Goal: Information Seeking & Learning: Check status

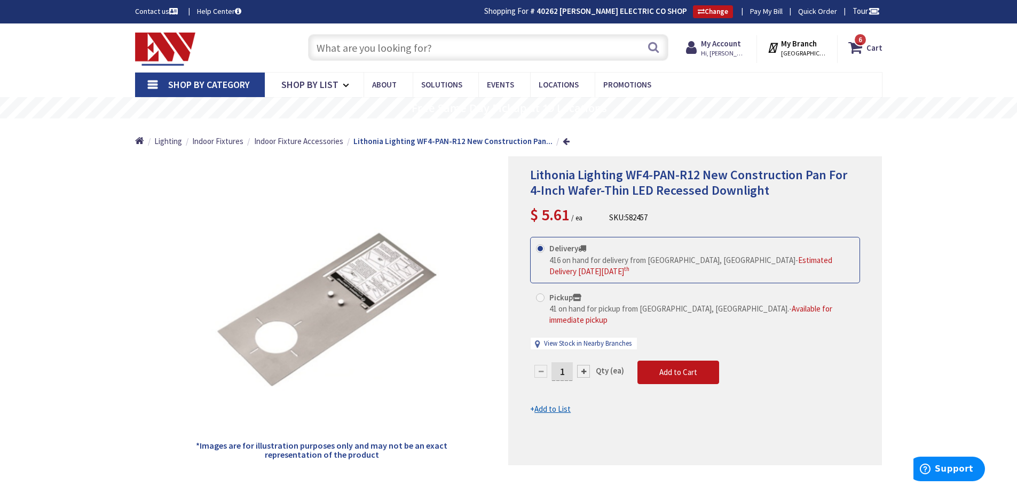
click at [407, 43] on input "text" at bounding box center [488, 47] width 360 height 27
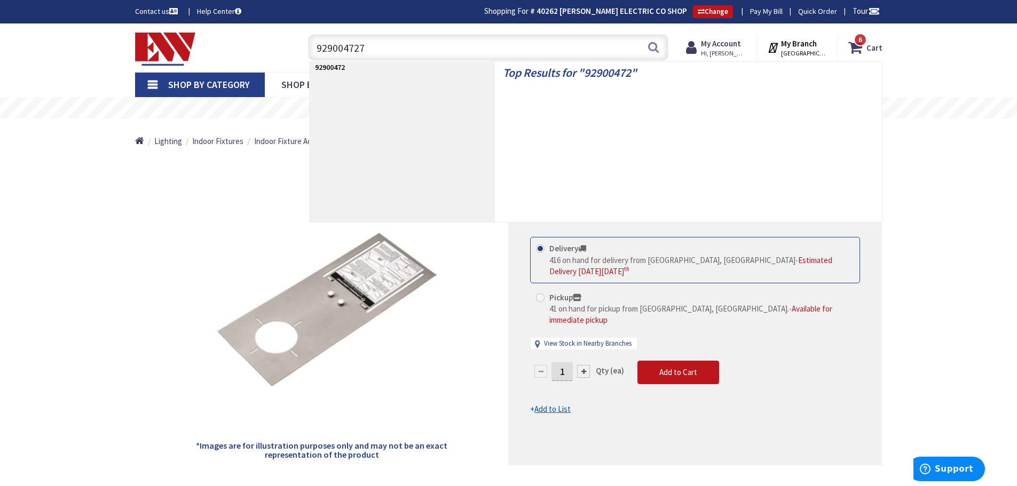
type input "9290047277"
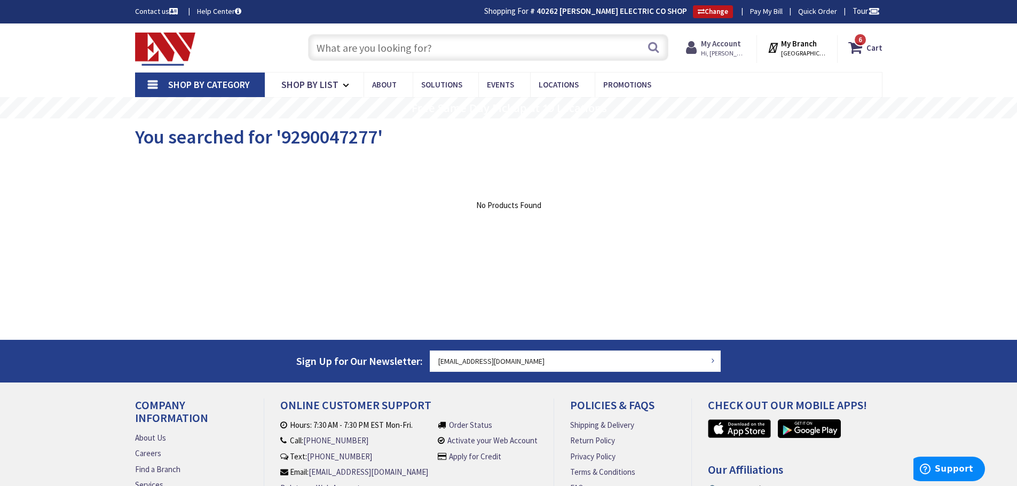
click at [727, 50] on span "Hi, [PERSON_NAME]" at bounding box center [723, 53] width 45 height 9
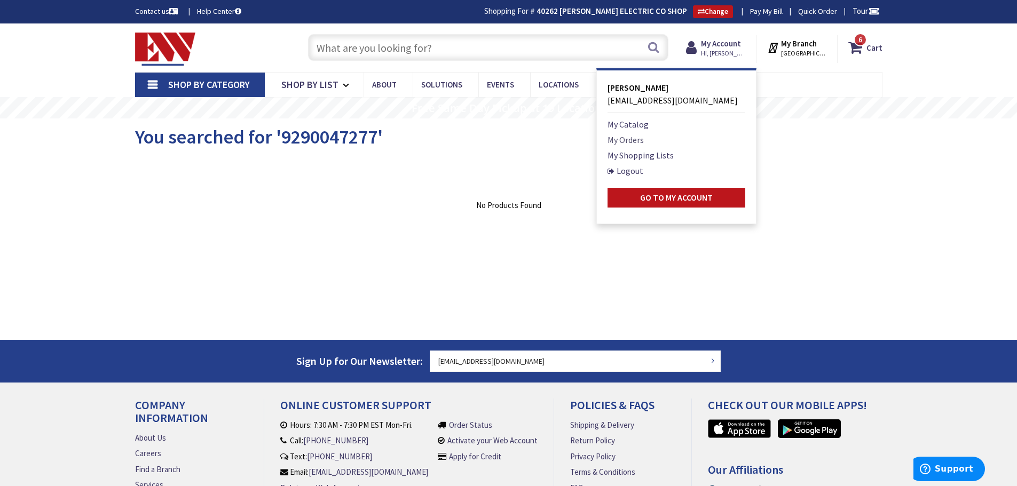
click at [642, 139] on link "My Orders" at bounding box center [625, 139] width 36 height 13
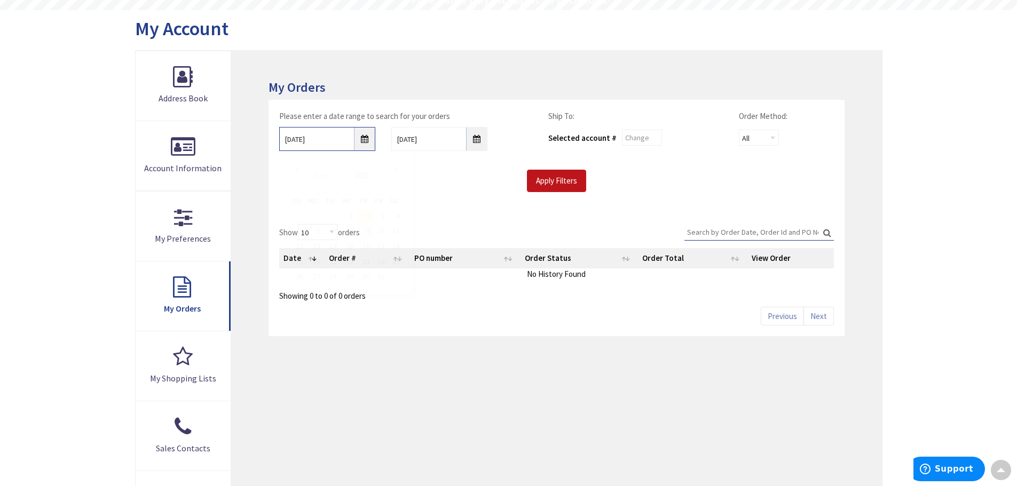
click at [366, 141] on input "10/2/2025" at bounding box center [327, 139] width 96 height 24
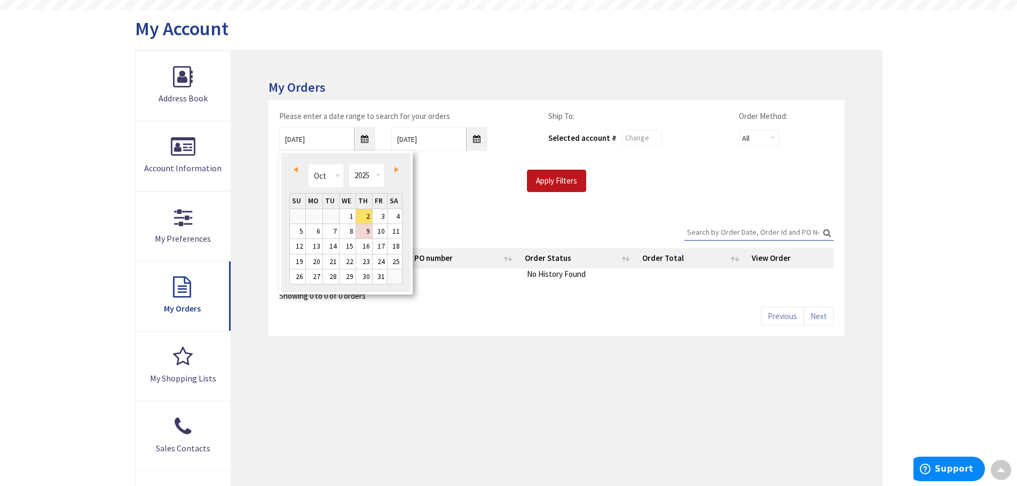
click at [290, 167] on link "Prev" at bounding box center [297, 169] width 14 height 14
click at [337, 248] on link "16" at bounding box center [331, 246] width 16 height 14
type input "09/16/2025"
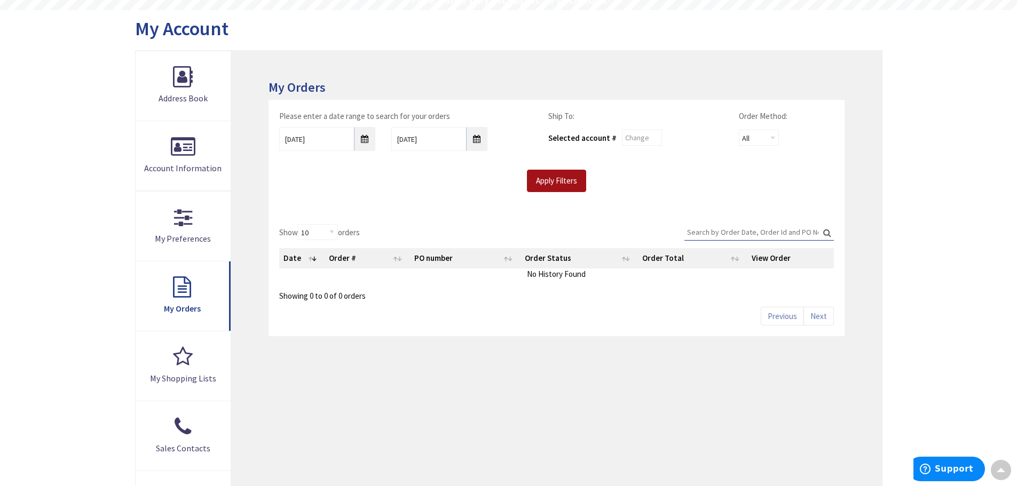
click at [561, 180] on input "Apply Filters" at bounding box center [556, 181] width 59 height 22
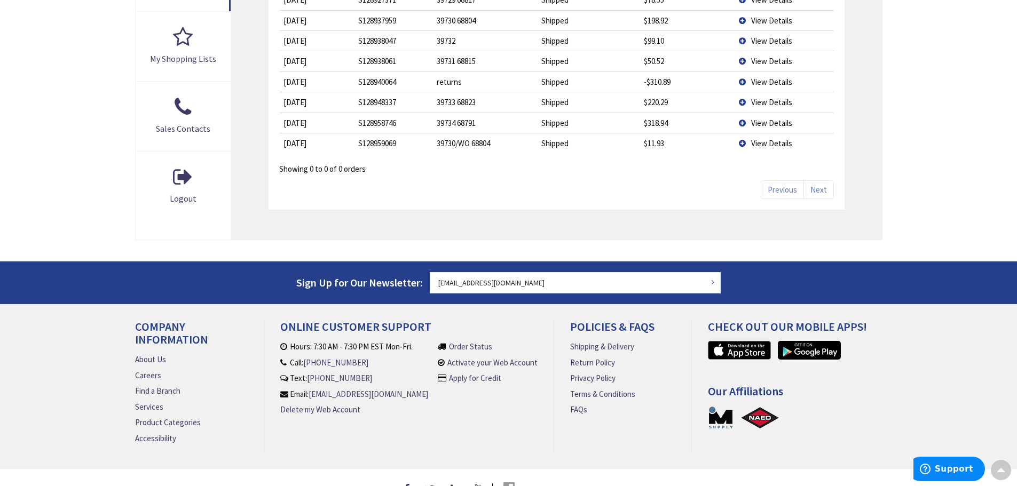
scroll to position [429, 0]
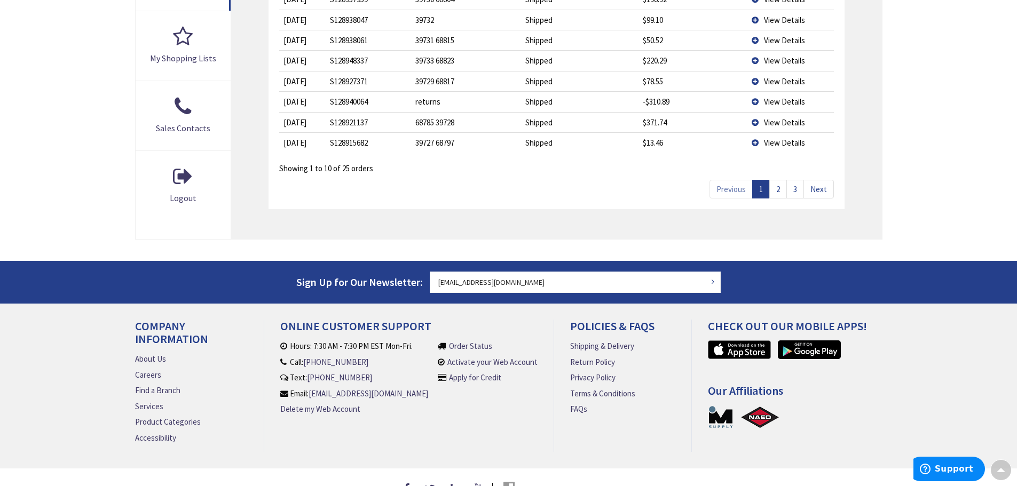
click at [781, 189] on link "2" at bounding box center [778, 189] width 18 height 19
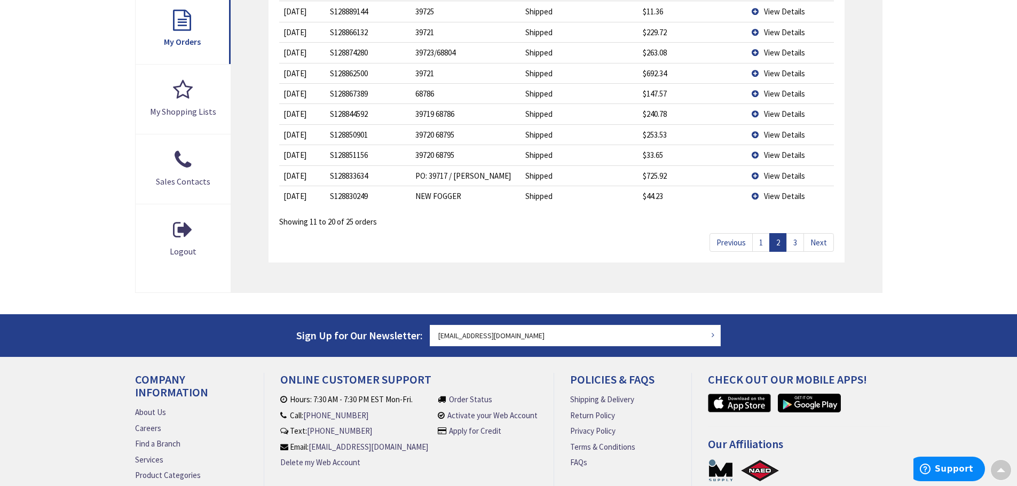
scroll to position [322, 0]
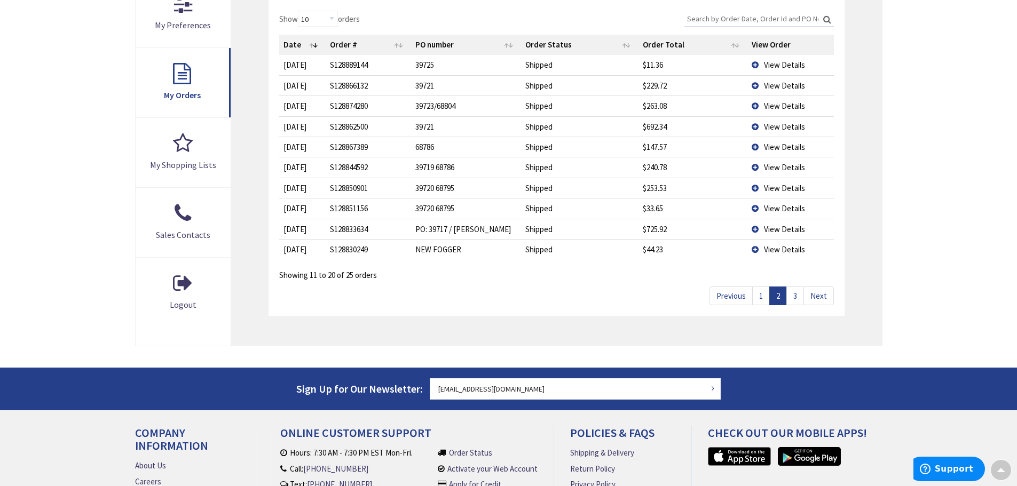
click at [800, 299] on link "3" at bounding box center [795, 296] width 18 height 19
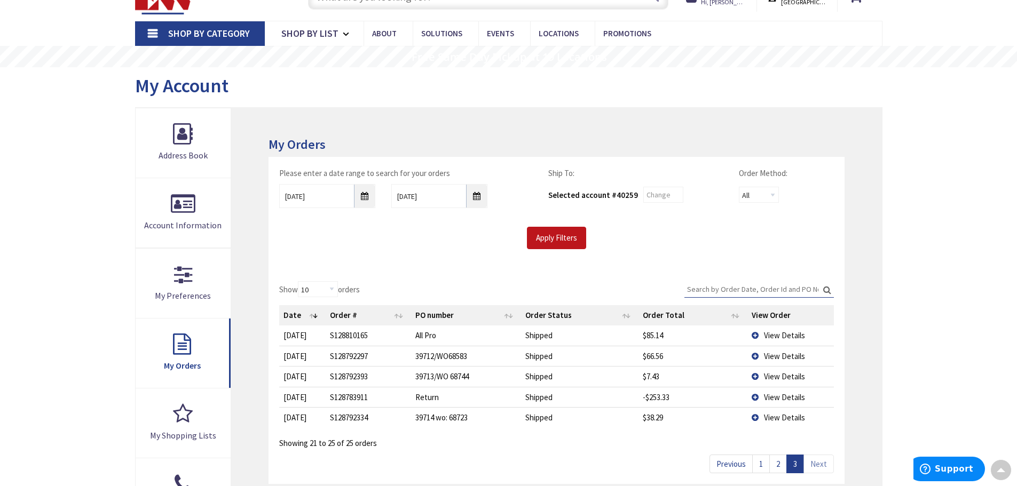
scroll to position [0, 0]
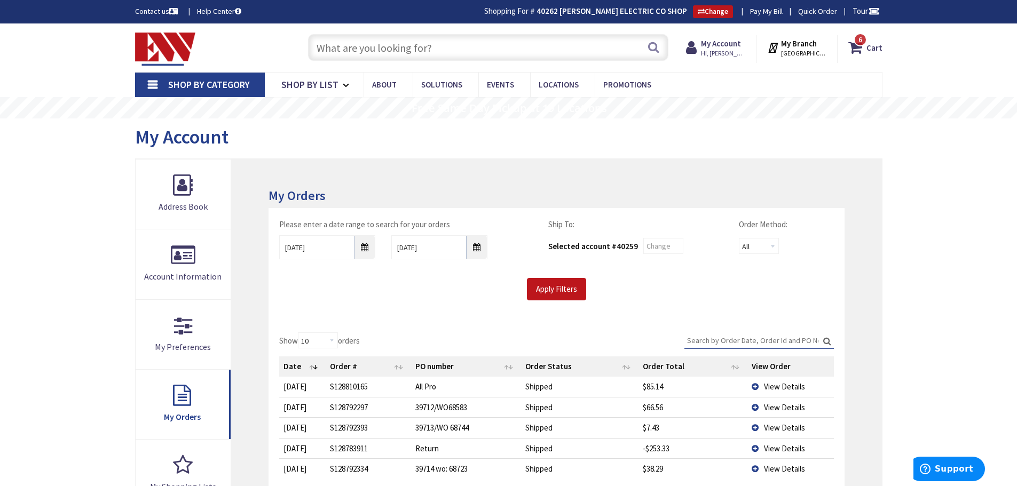
click at [486, 56] on input "text" at bounding box center [488, 47] width 360 height 27
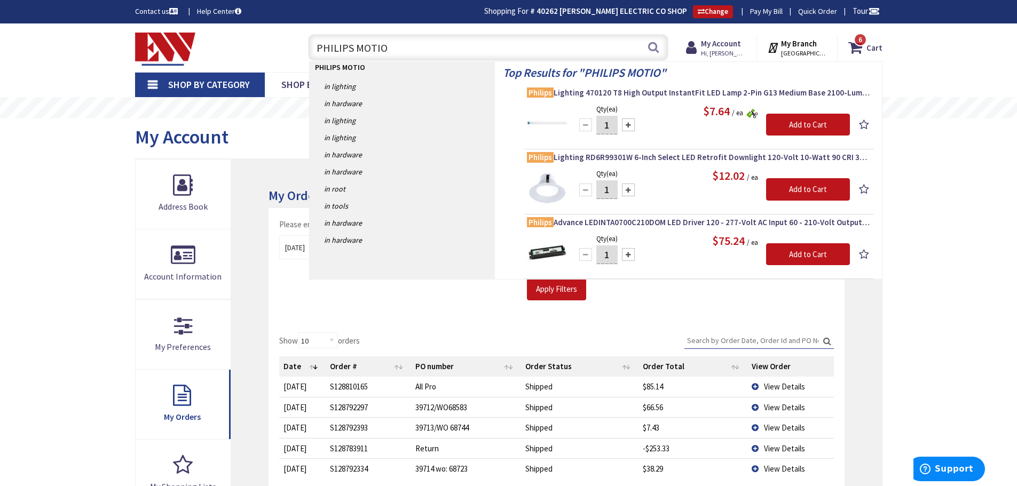
type input "PHILIPS MOTION"
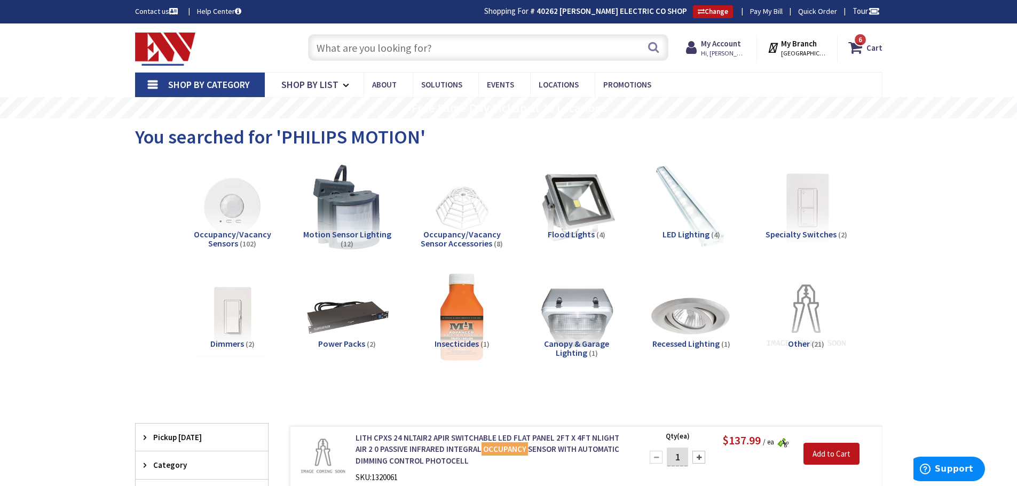
click at [432, 56] on input "text" at bounding box center [488, 47] width 360 height 27
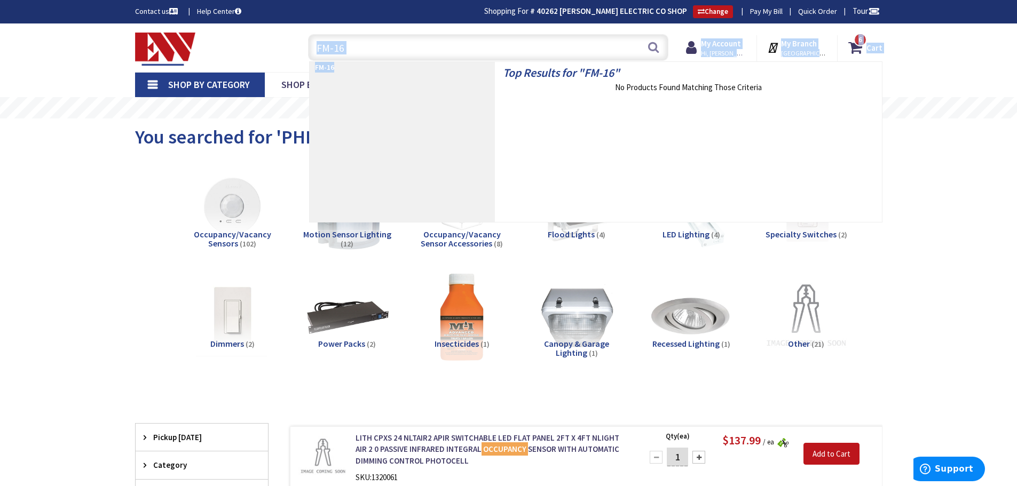
drag, startPoint x: 376, startPoint y: 61, endPoint x: 375, endPoint y: 56, distance: 5.4
click at [375, 56] on header "Skip to Content Toggle Nav FM-16 FM-16 Search 6 6 6 items Cart 6" at bounding box center [508, 47] width 1017 height 49
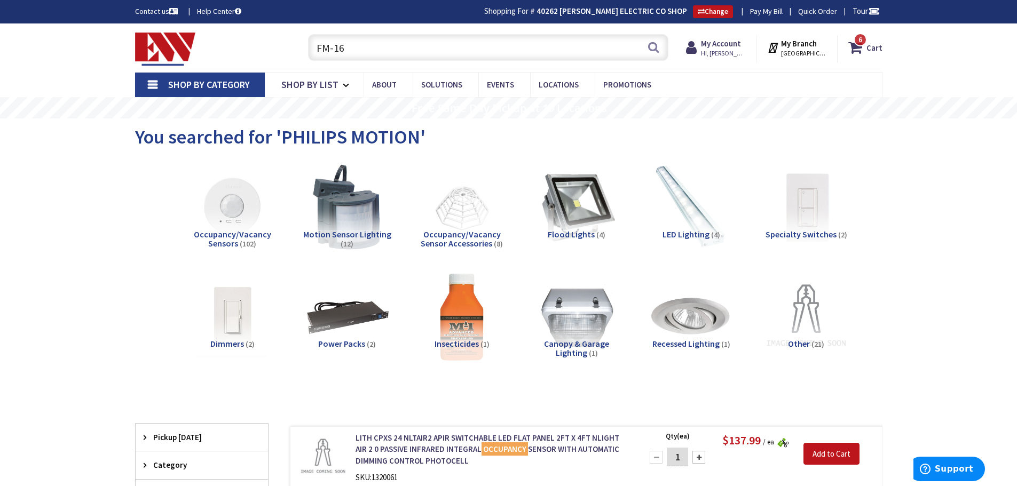
drag, startPoint x: 370, startPoint y: 42, endPoint x: 180, endPoint y: 47, distance: 190.1
click at [180, 47] on div "Toggle Nav FM-16 FM-16 Search 6 6 6 items Cart My Cart 6" at bounding box center [508, 48] width 763 height 36
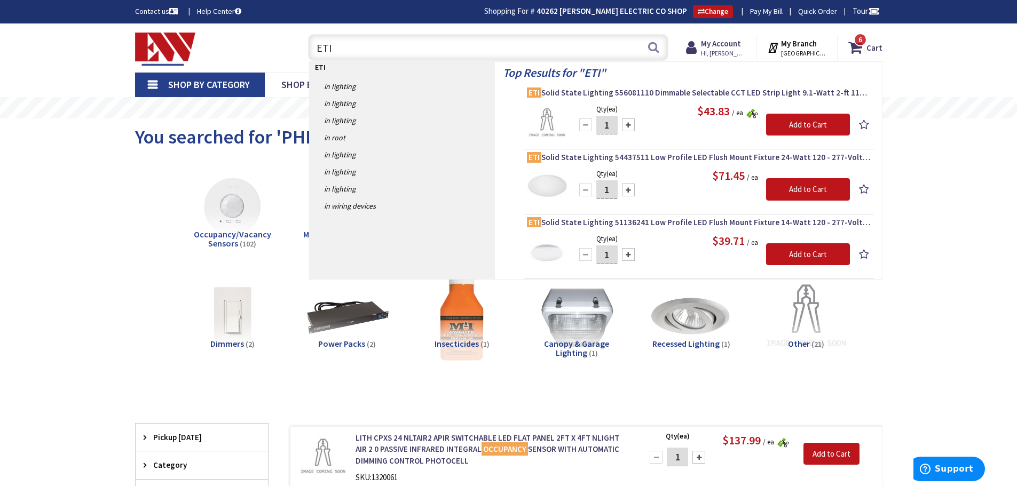
type input "ETI"
